Goal: Information Seeking & Learning: Find specific fact

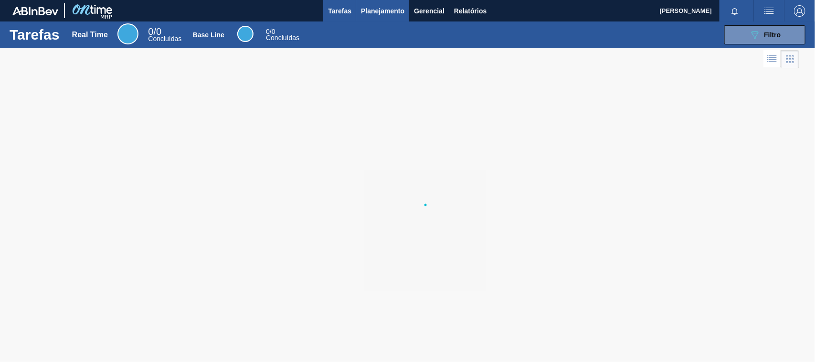
click at [365, 14] on span "Planejamento" at bounding box center [382, 10] width 43 height 11
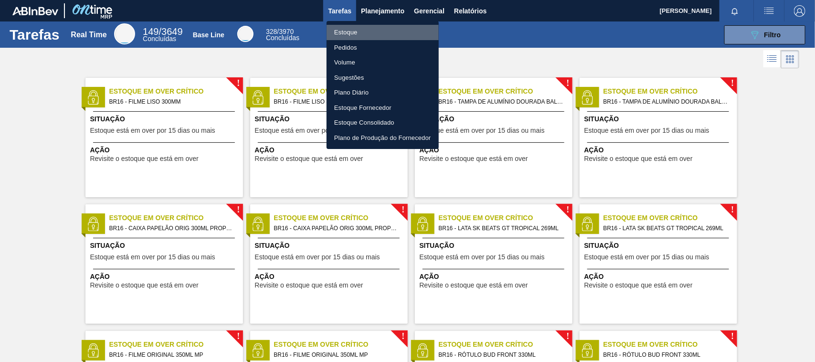
click at [361, 28] on li "Estoque" at bounding box center [383, 32] width 112 height 15
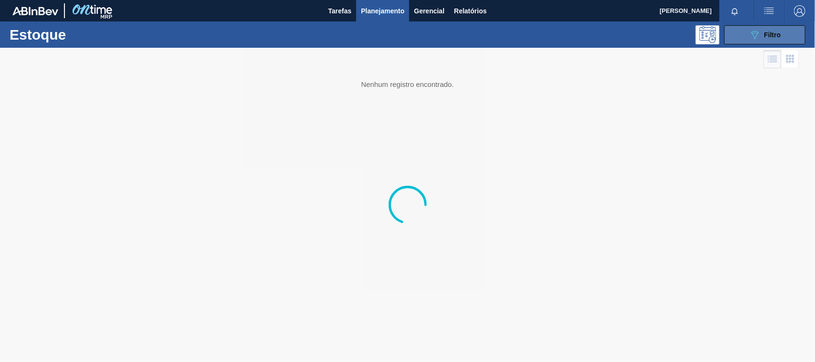
click at [768, 43] on button "089F7B8B-B2A5-4AFE-B5C0-19BA573D28AC Filtro" at bounding box center [765, 34] width 81 height 19
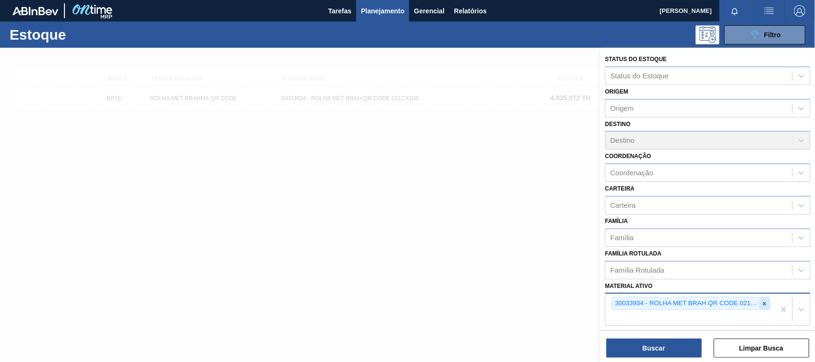
click at [765, 304] on icon at bounding box center [764, 303] width 7 height 7
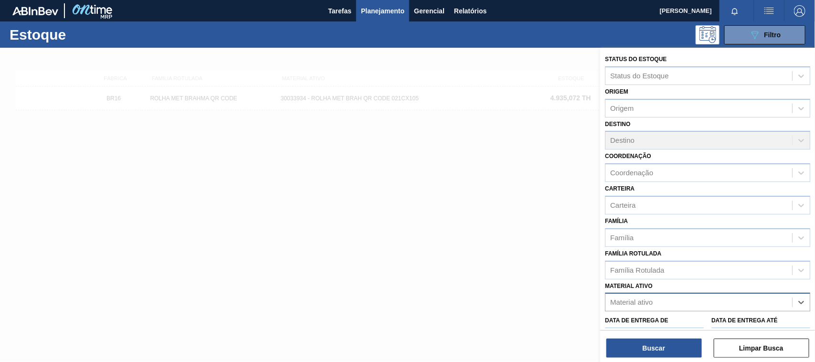
paste ativo "30003623"
type ativo "30003623"
click at [684, 320] on div "30003623 - FILME STRETCH;500 MM;23 MICRA;;HISTRETCH" at bounding box center [707, 326] width 205 height 18
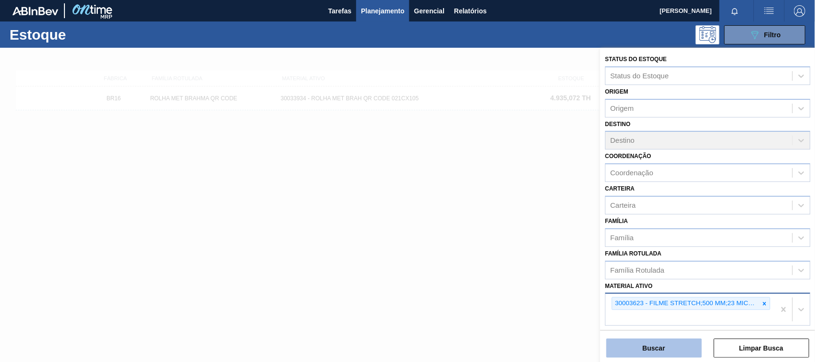
click at [669, 339] on button "Buscar" at bounding box center [655, 348] width 96 height 19
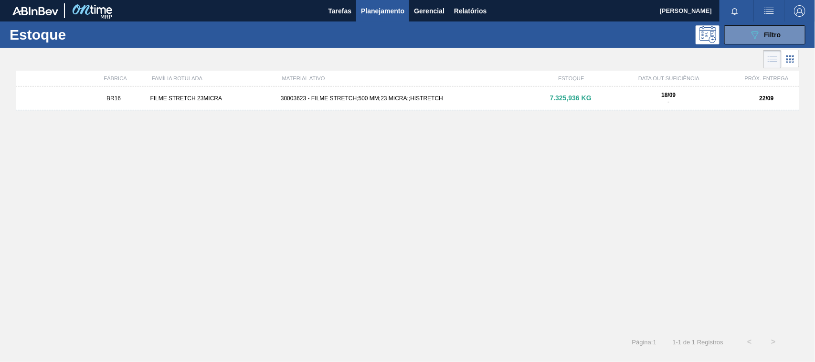
click at [357, 89] on div "BR16 FILME STRETCH 23MICRA 30003623 - FILME STRETCH;500 MM;23 MICRA;;HISTRETCH …" at bounding box center [408, 98] width 784 height 24
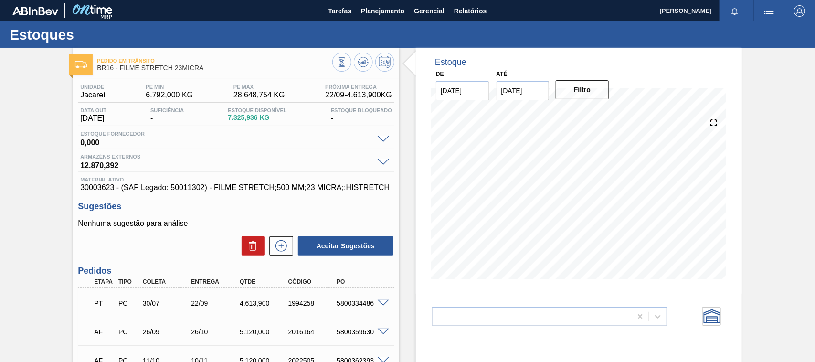
scroll to position [60, 0]
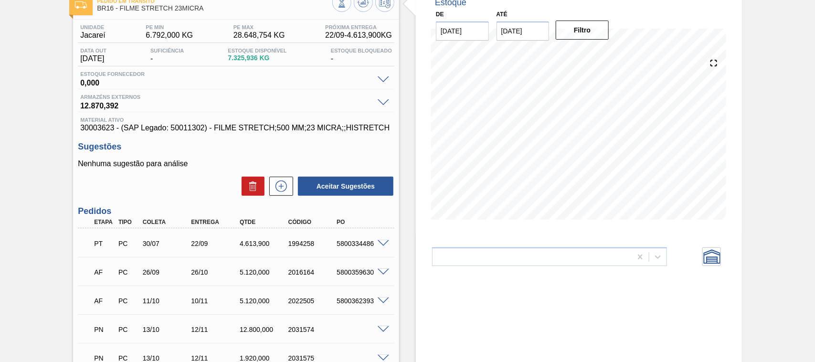
click at [350, 247] on div "5800334486" at bounding box center [361, 244] width 54 height 8
click at [351, 247] on div "5800334486" at bounding box center [361, 244] width 54 height 8
copy div "5800334486"
click at [380, 246] on span at bounding box center [383, 243] width 11 height 7
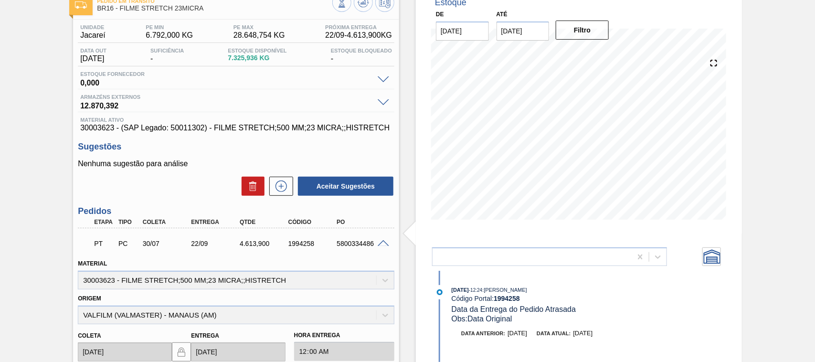
scroll to position [0, 0]
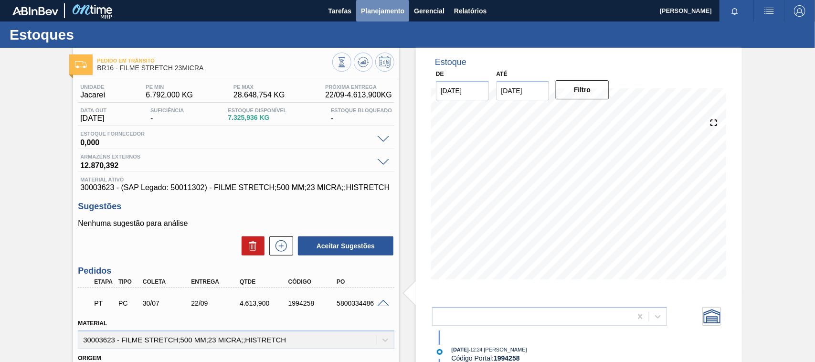
click at [374, 10] on span "Planejamento" at bounding box center [382, 10] width 43 height 11
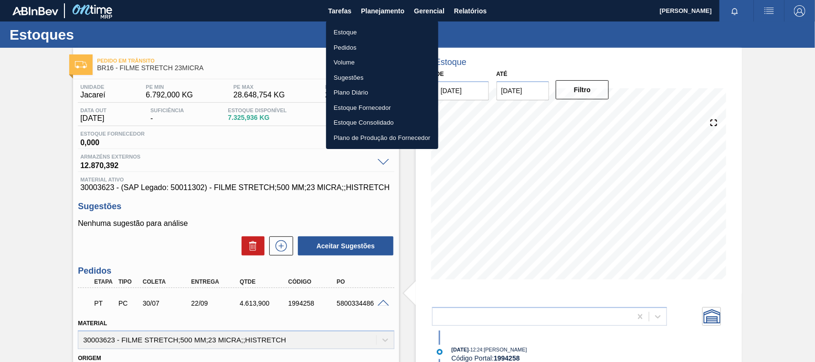
click at [330, 31] on li "Estoque" at bounding box center [382, 32] width 112 height 15
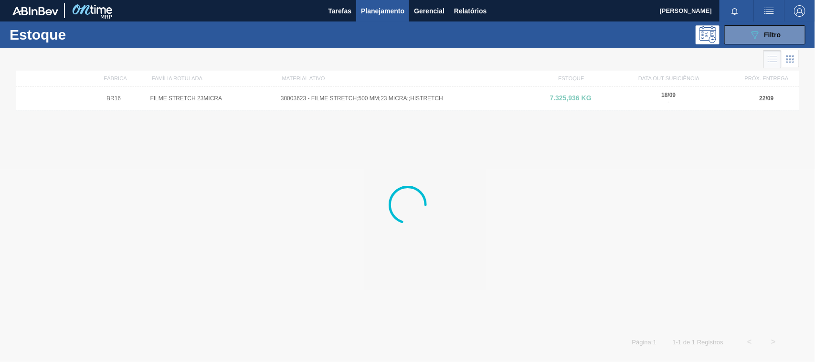
click at [806, 30] on div "089F7B8B-B2A5-4AFE-B5C0-19BA573D28AC Filtro" at bounding box center [765, 34] width 91 height 19
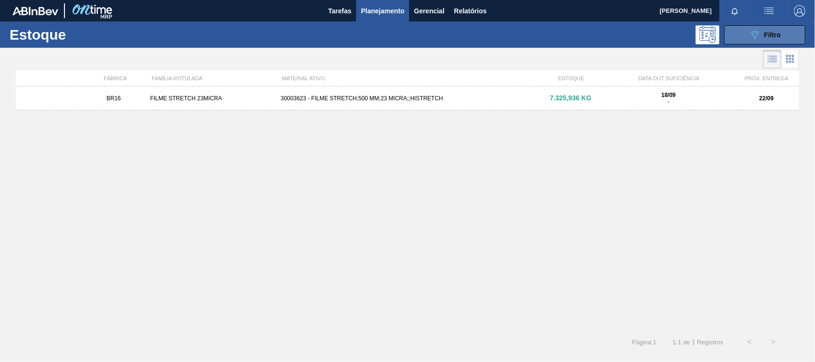
drag, startPoint x: 786, startPoint y: 32, endPoint x: 781, endPoint y: 34, distance: 5.1
click at [786, 32] on button "089F7B8B-B2A5-4AFE-B5C0-19BA573D28AC Filtro" at bounding box center [765, 34] width 81 height 19
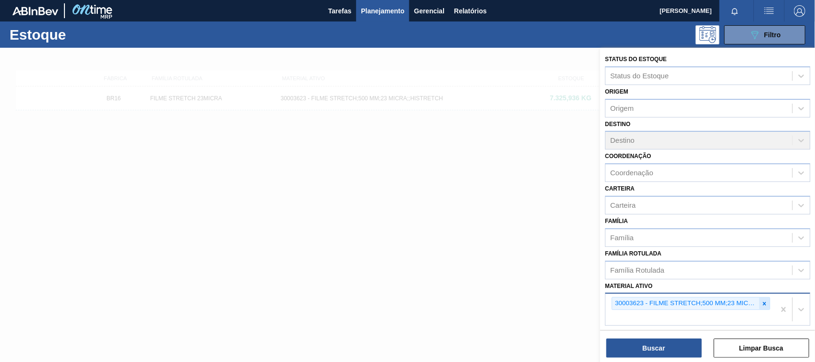
click at [763, 300] on icon at bounding box center [764, 303] width 7 height 7
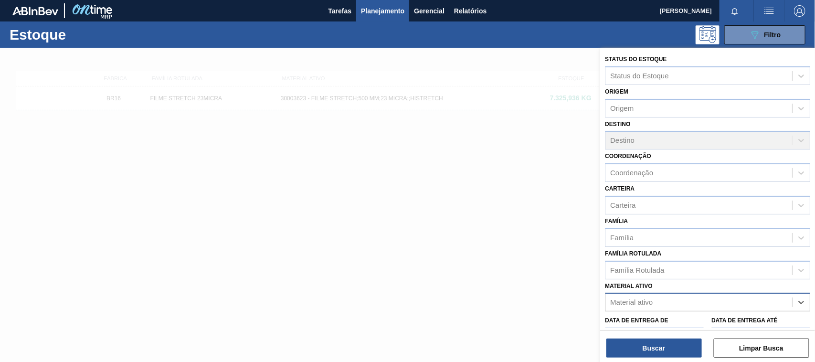
paste ativo "30007850"
type ativo "30007850"
click at [700, 320] on div "30007850 - FILME CONTRATIL LISO 480x50" at bounding box center [707, 326] width 205 height 18
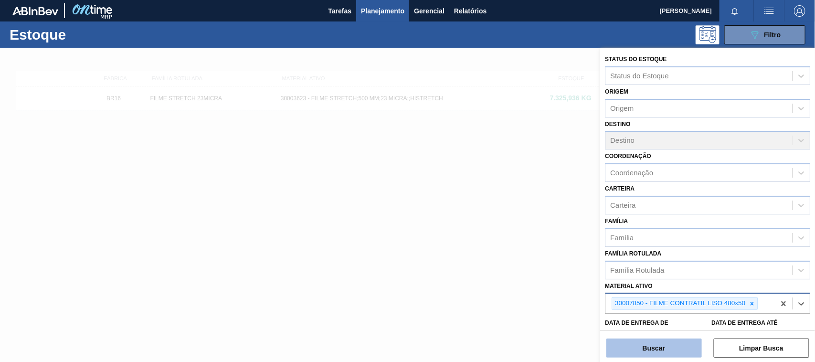
click at [658, 349] on button "Buscar" at bounding box center [655, 348] width 96 height 19
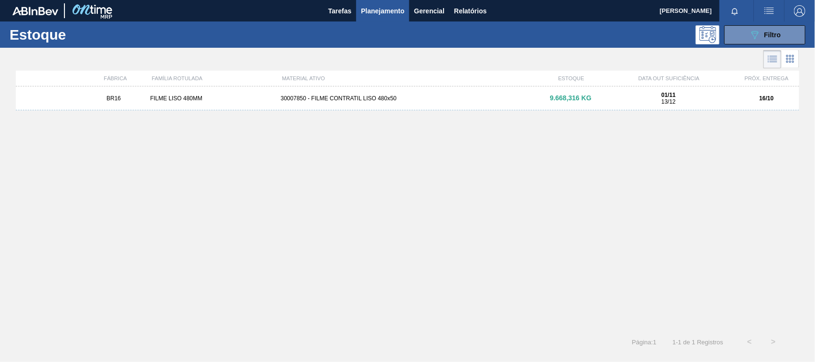
click at [432, 99] on div "30007850 - FILME CONTRATIL LISO 480x50" at bounding box center [407, 98] width 261 height 7
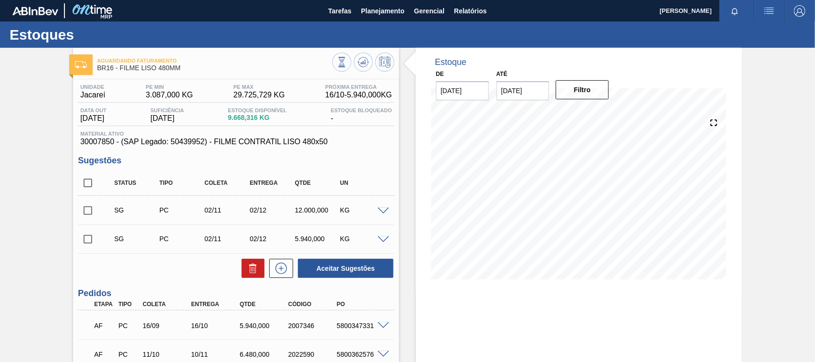
scroll to position [60, 0]
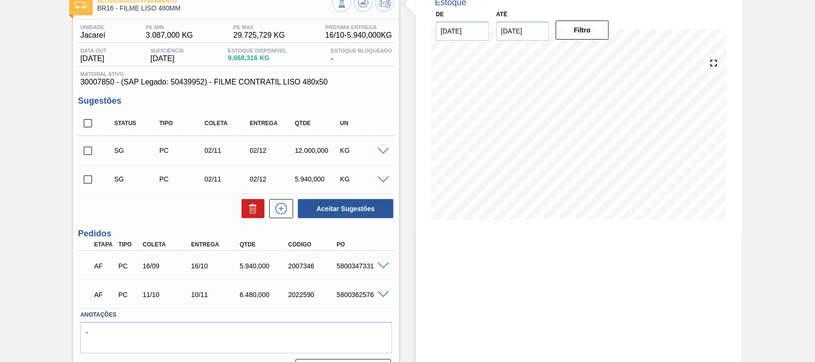
click at [381, 267] on span at bounding box center [383, 266] width 11 height 7
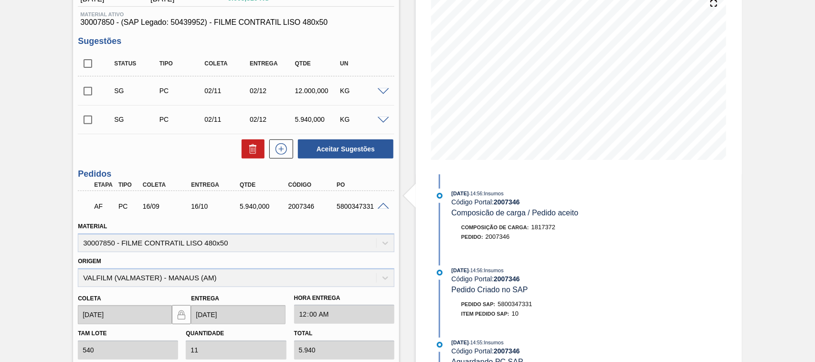
scroll to position [179, 0]
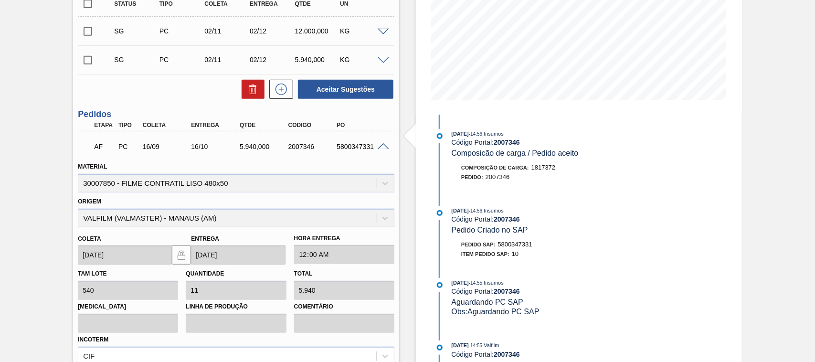
click at [349, 149] on div "5800347331" at bounding box center [361, 147] width 54 height 8
copy div "5800347331"
